Goal: Check status

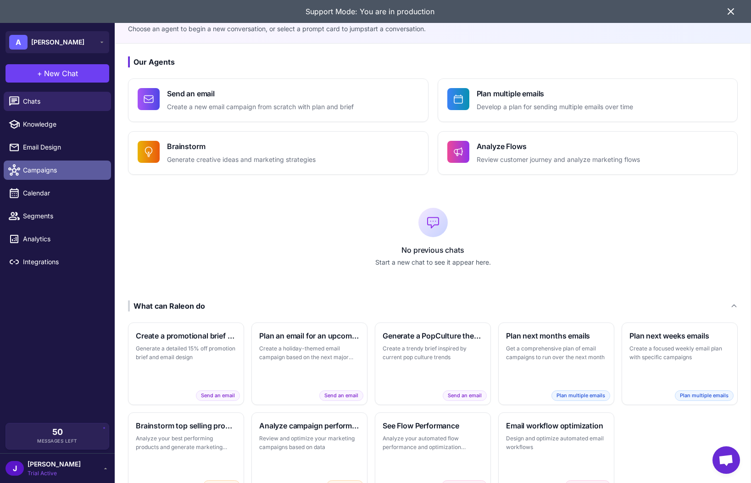
click at [31, 171] on span "Campaigns" at bounding box center [63, 170] width 81 height 10
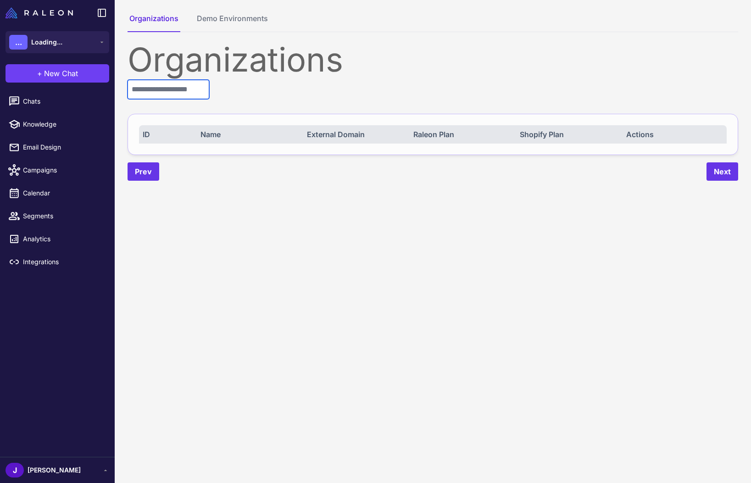
click at [169, 91] on input "text" at bounding box center [168, 89] width 82 height 19
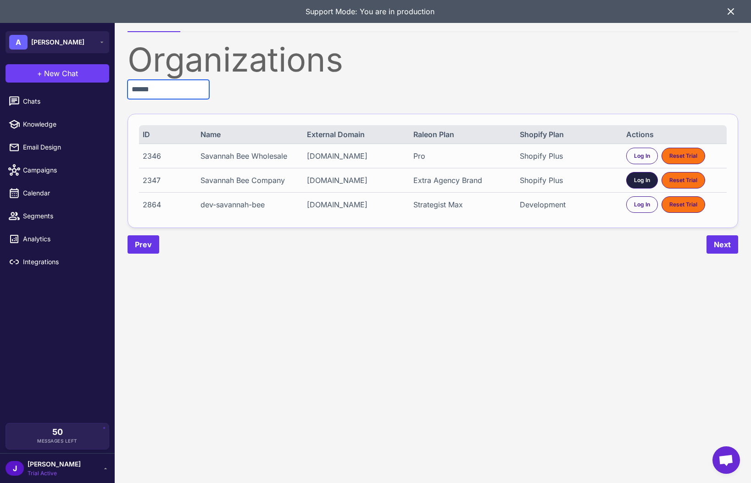
type input "******"
click at [646, 183] on span "Log In" at bounding box center [642, 180] width 16 height 8
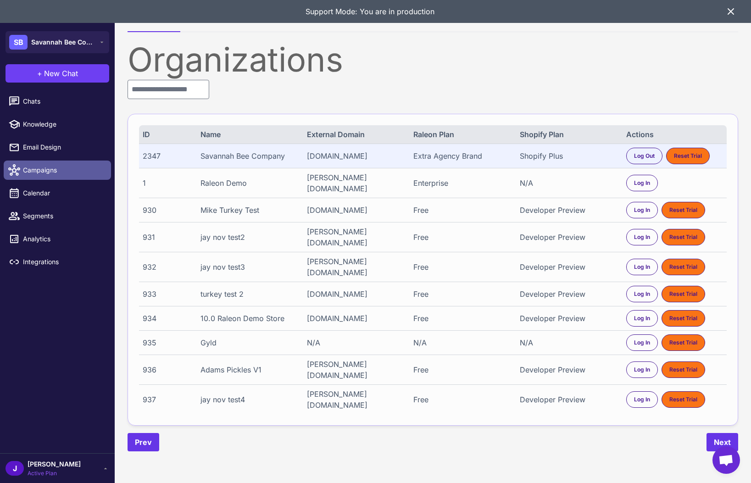
click at [28, 164] on link "Campaigns" at bounding box center [57, 169] width 107 height 19
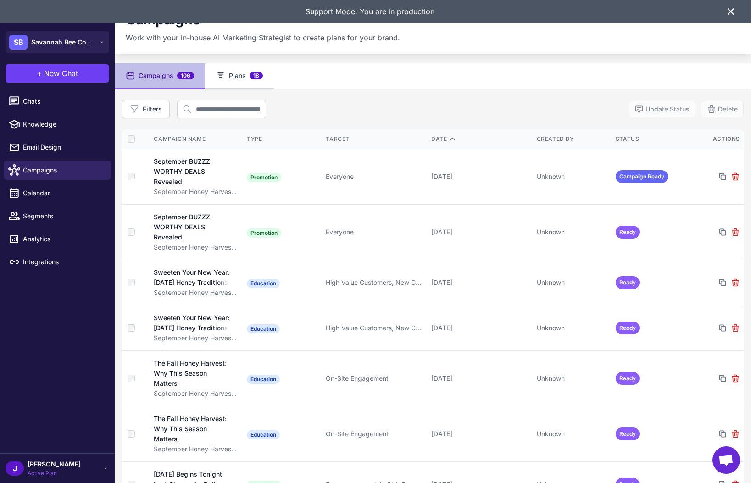
click at [240, 77] on button "Plans 18" at bounding box center [239, 76] width 69 height 26
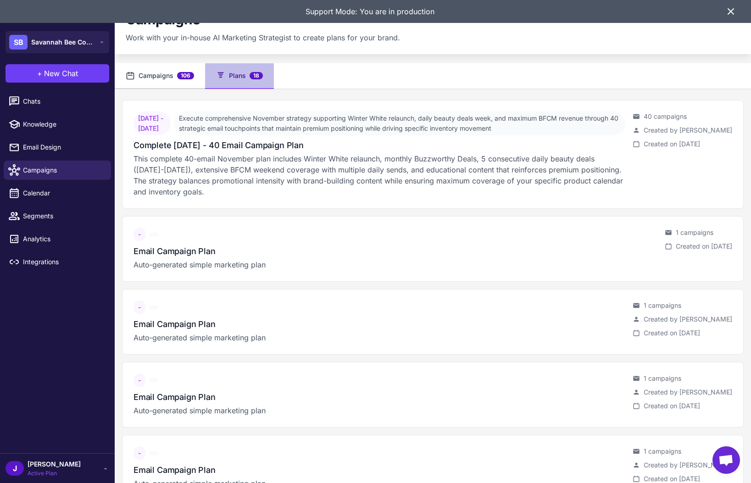
click at [161, 63] on button "Campaigns 106" at bounding box center [160, 76] width 90 height 26
